Goal: Contribute content

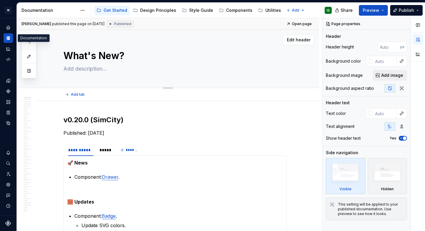
type textarea "*"
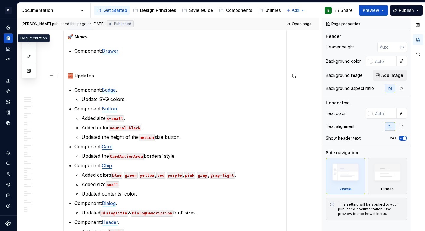
scroll to position [129, 0]
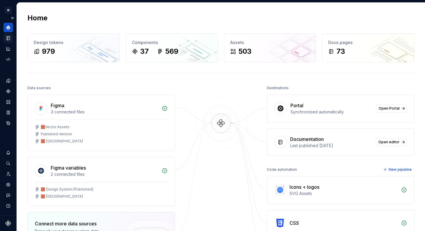
click at [9, 38] on icon "Documentation" at bounding box center [8, 38] width 3 height 4
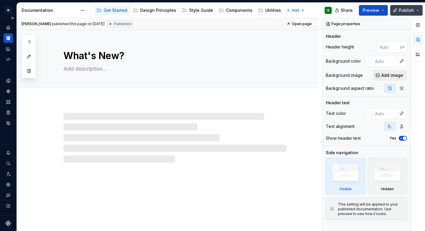
click at [407, 8] on span "Publish" at bounding box center [405, 10] width 15 height 6
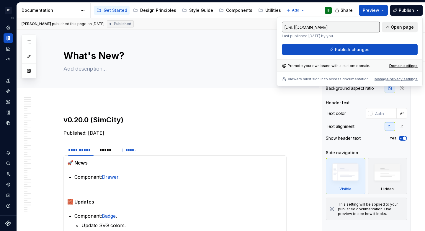
click at [400, 29] on span "Open page" at bounding box center [401, 27] width 23 height 6
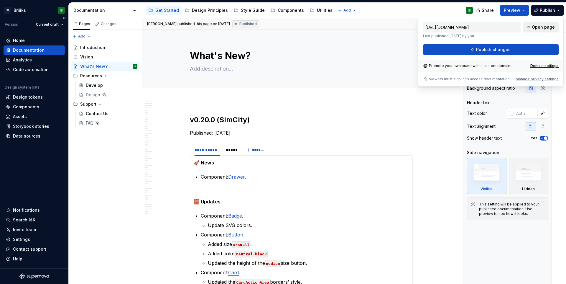
type textarea "*"
